Goal: Information Seeking & Learning: Learn about a topic

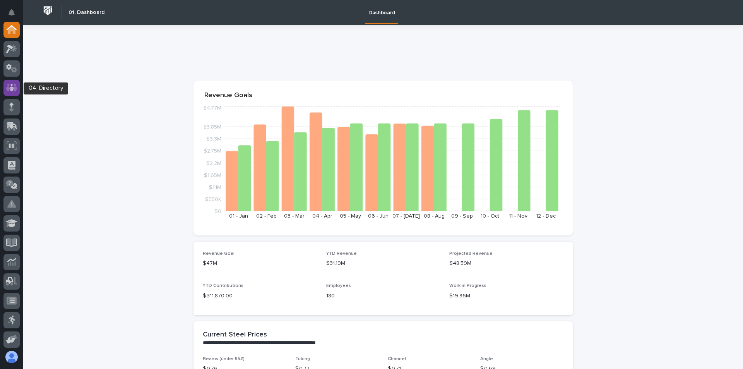
click at [15, 91] on icon at bounding box center [11, 88] width 11 height 8
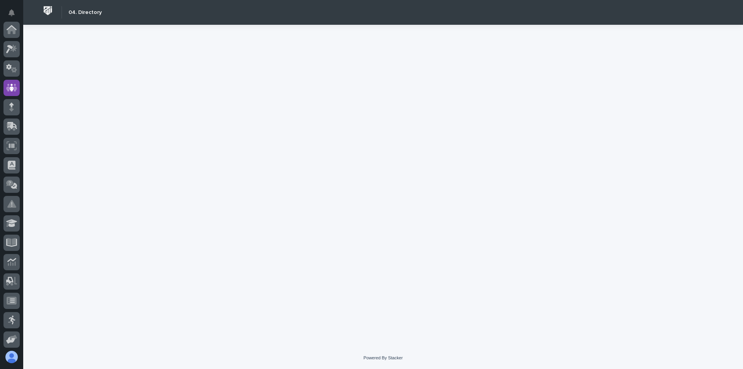
scroll to position [58, 0]
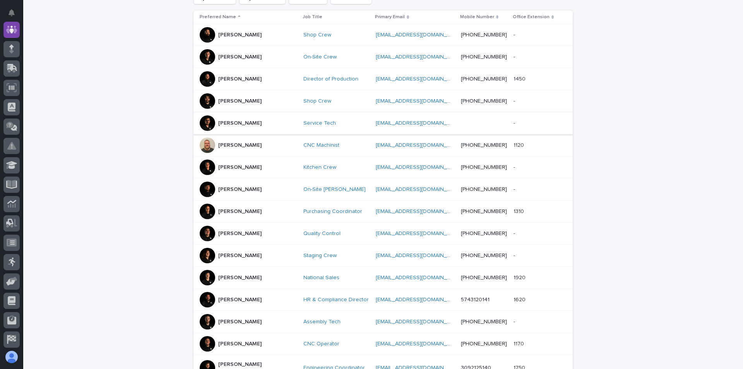
scroll to position [339, 0]
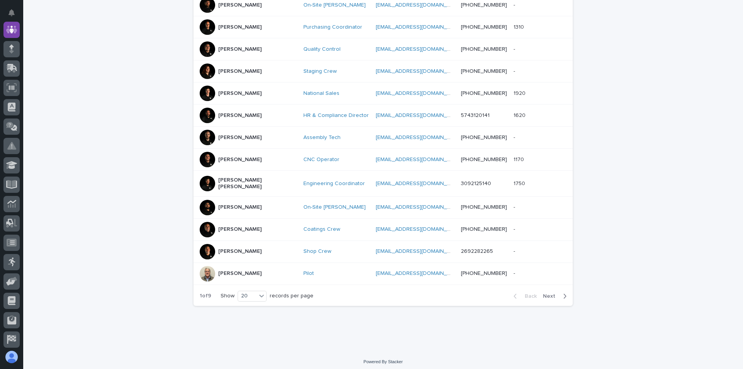
click at [227, 160] on p "[PERSON_NAME]" at bounding box center [239, 159] width 43 height 7
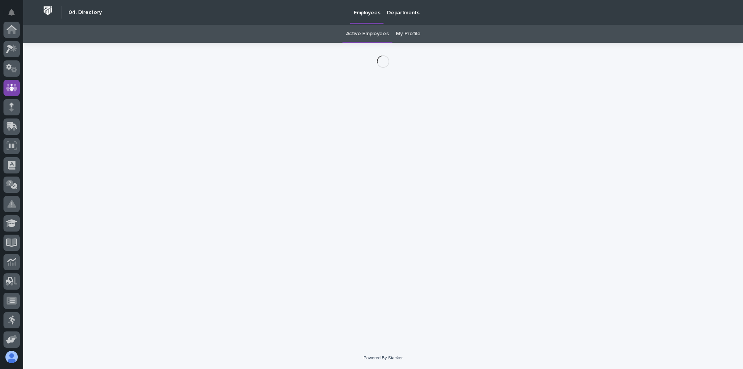
scroll to position [58, 0]
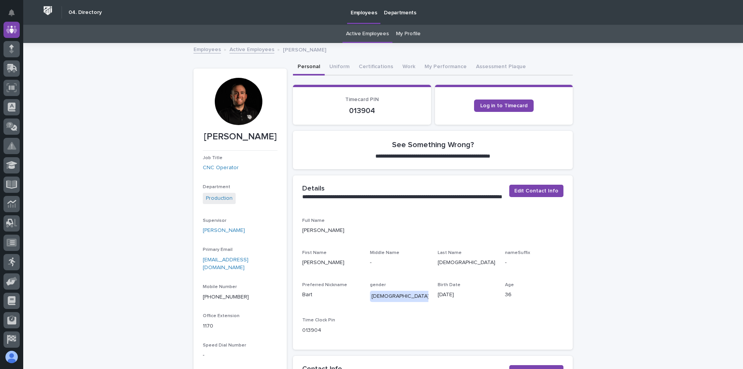
click at [249, 111] on div at bounding box center [238, 101] width 47 height 47
click at [234, 104] on div at bounding box center [238, 101] width 47 height 47
click at [240, 101] on div at bounding box center [238, 101] width 47 height 47
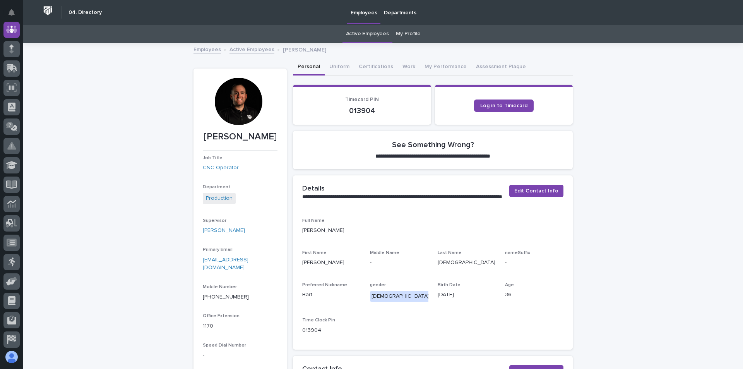
click at [227, 102] on div at bounding box center [238, 101] width 47 height 47
click at [233, 116] on div at bounding box center [238, 101] width 47 height 47
drag, startPoint x: 234, startPoint y: 116, endPoint x: 239, endPoint y: 103, distance: 13.5
click at [239, 103] on div at bounding box center [238, 101] width 47 height 47
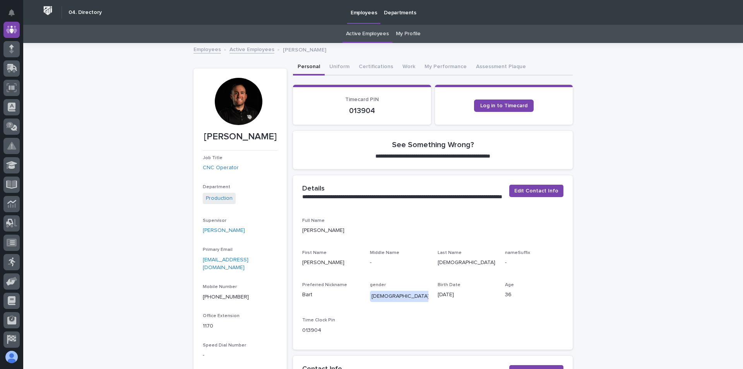
click at [244, 84] on div at bounding box center [238, 101] width 47 height 47
click at [327, 65] on button "Uniform" at bounding box center [339, 67] width 29 height 16
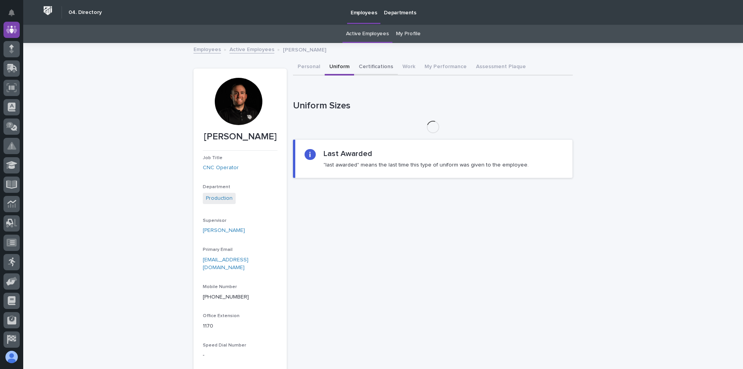
click at [366, 65] on button "Certifications" at bounding box center [376, 67] width 44 height 16
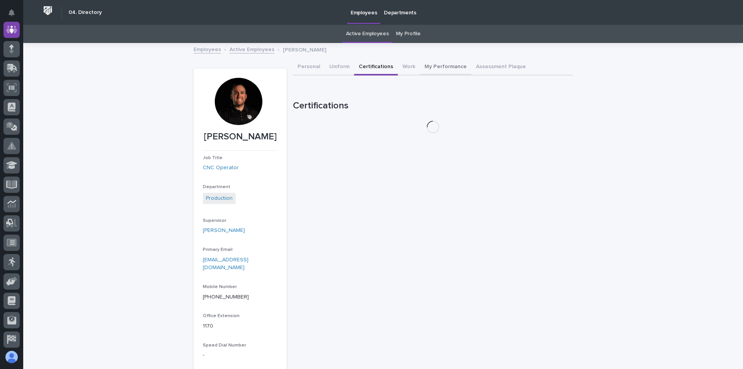
click at [404, 65] on button "Work" at bounding box center [409, 67] width 22 height 16
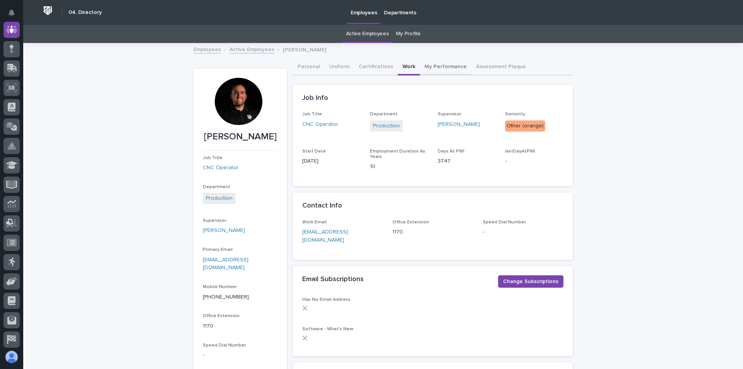
click at [429, 64] on button "My Performance" at bounding box center [445, 67] width 51 height 16
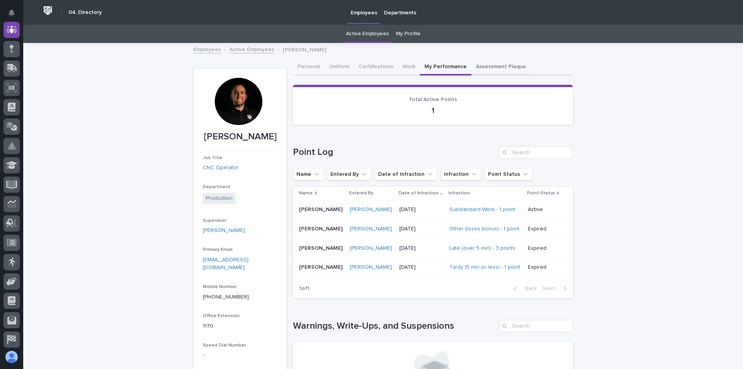
click at [484, 65] on button "Assessment Plaque" at bounding box center [500, 67] width 59 height 16
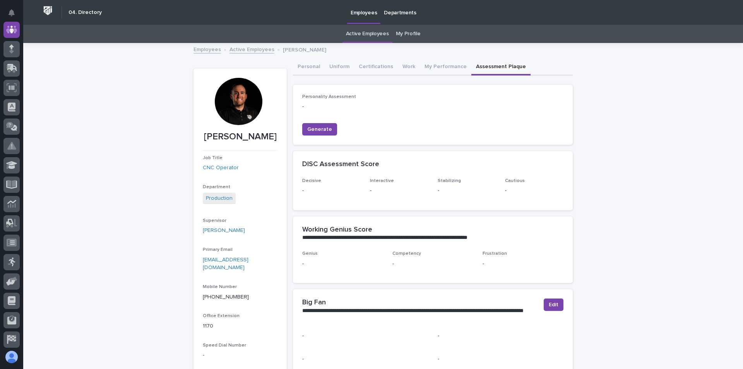
click at [241, 100] on div at bounding box center [238, 101] width 47 height 47
click at [240, 96] on div at bounding box center [238, 101] width 47 height 47
drag, startPoint x: 240, startPoint y: 96, endPoint x: 201, endPoint y: 81, distance: 41.7
click at [203, 81] on div at bounding box center [239, 104] width 72 height 53
